Goal: Task Accomplishment & Management: Use online tool/utility

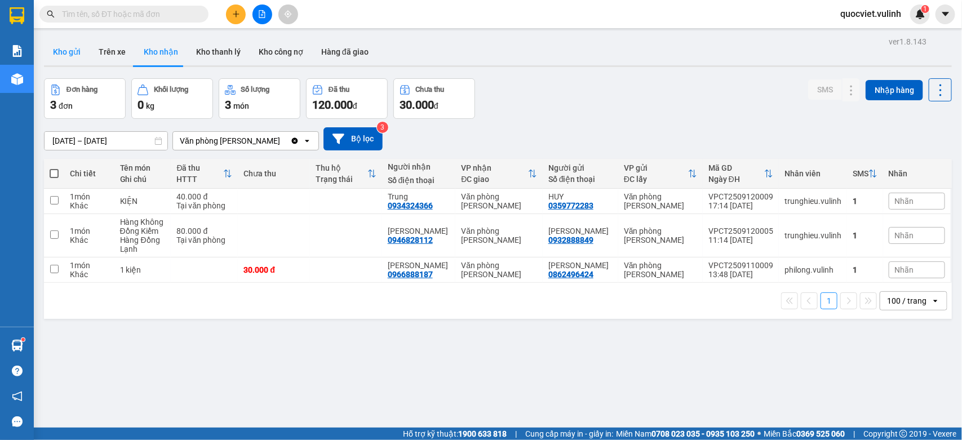
click at [69, 52] on button "Kho gửi" at bounding box center [67, 51] width 46 height 27
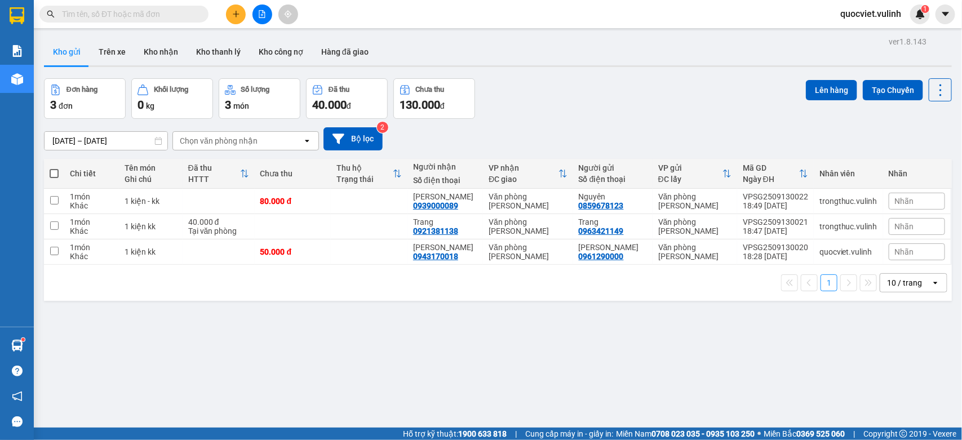
click at [347, 286] on div "1 10 / trang open" at bounding box center [497, 282] width 899 height 19
click at [56, 168] on label at bounding box center [54, 173] width 9 height 11
click at [54, 168] on input "checkbox" at bounding box center [54, 168] width 0 height 0
checkbox input "true"
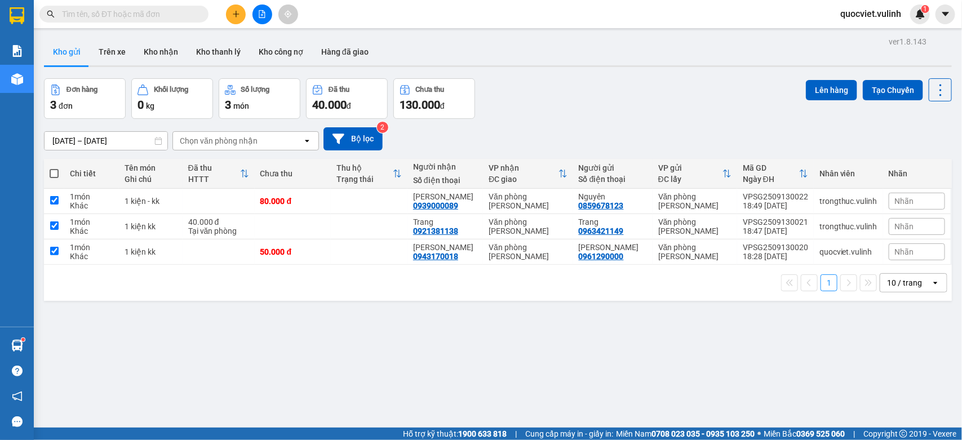
checkbox input "true"
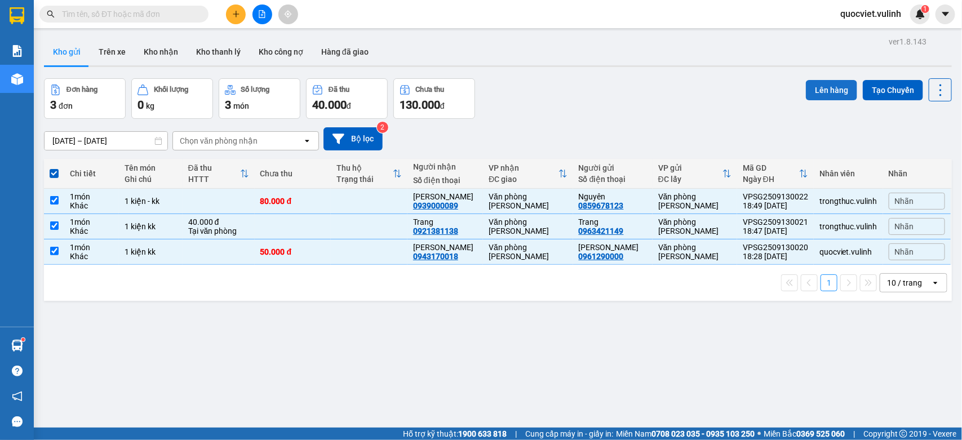
click at [813, 85] on button "Lên hàng" at bounding box center [831, 90] width 51 height 20
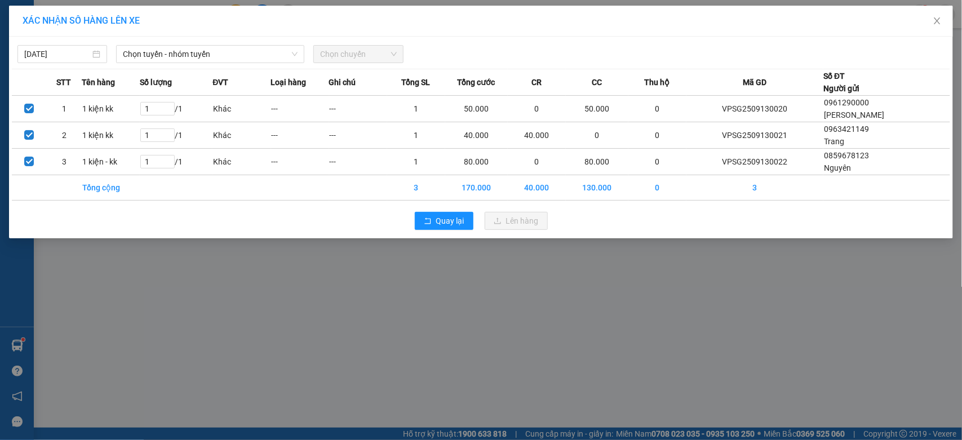
click at [182, 43] on div "[DATE] Chọn tuyến - nhóm tuyến Chọn chuyến" at bounding box center [481, 51] width 939 height 24
click at [185, 55] on span "Chọn tuyến - nhóm tuyến" at bounding box center [210, 54] width 175 height 17
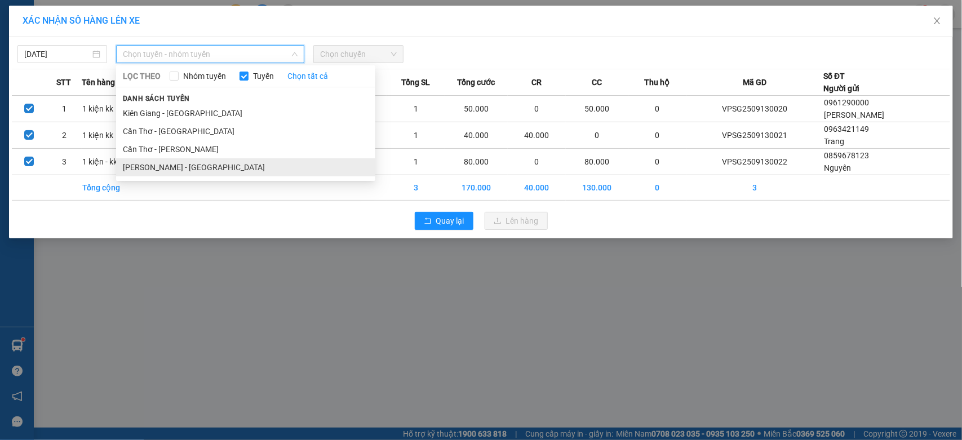
click at [162, 172] on li "[PERSON_NAME] - [GEOGRAPHIC_DATA]" at bounding box center [245, 167] width 259 height 18
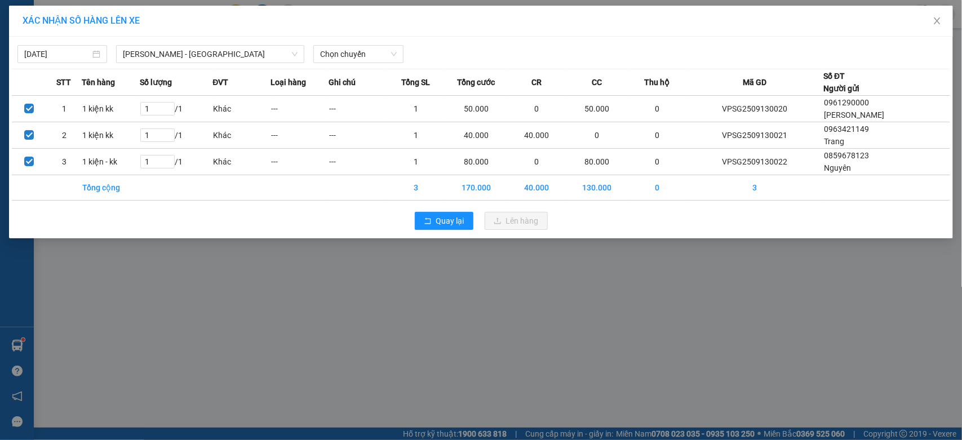
click at [413, 43] on div "[DATE] [GEOGRAPHIC_DATA] - [GEOGRAPHIC_DATA] LỌC THEO Nhóm tuyến Tuyến Chọn tất…" at bounding box center [481, 51] width 939 height 24
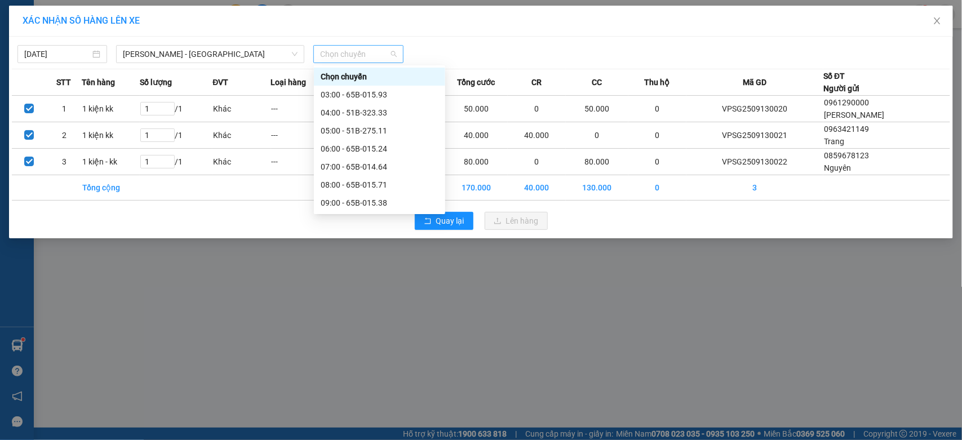
click at [389, 57] on span "Chọn chuyến" at bounding box center [358, 54] width 76 height 17
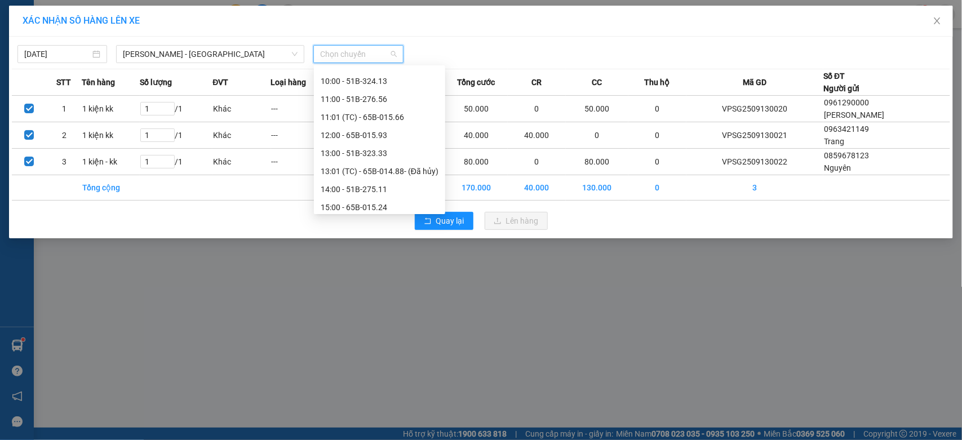
scroll to position [234, 0]
click at [351, 203] on div "20:00 - 65B-015.38" at bounding box center [380, 203] width 118 height 12
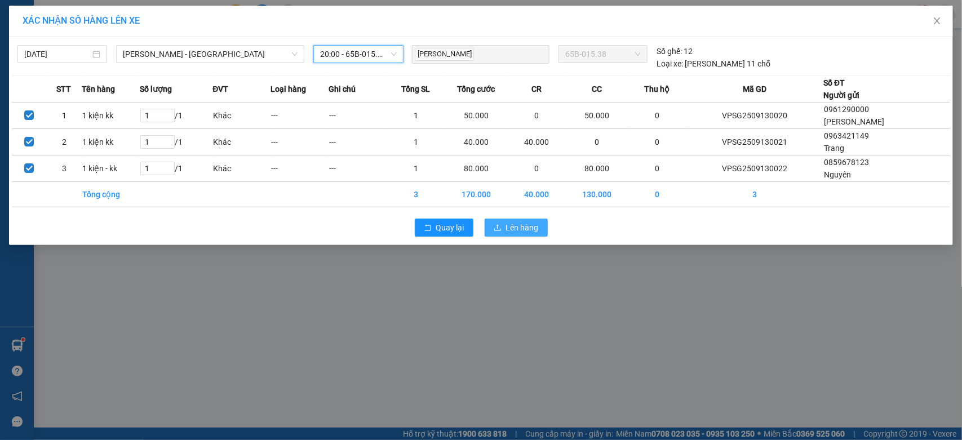
click at [543, 237] on button "Lên hàng" at bounding box center [516, 228] width 63 height 18
